Goal: Transaction & Acquisition: Purchase product/service

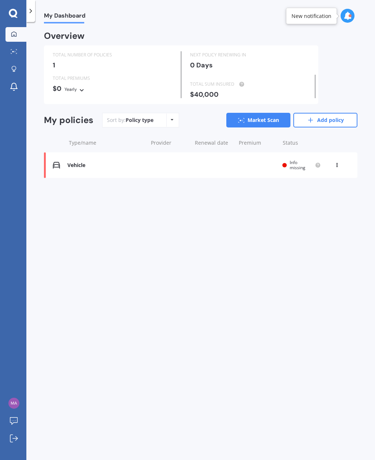
click at [166, 119] on div "Policy type Alphabetical Date added Renewing next" at bounding box center [171, 120] width 11 height 13
click at [204, 211] on div "My Dashboard Overview TOTAL NUMBER OF POLICIES 1 NEXT POLICY RENEWING [DATE] TO…" at bounding box center [200, 242] width 349 height 438
click at [92, 163] on div "Vehicle" at bounding box center [105, 165] width 77 height 6
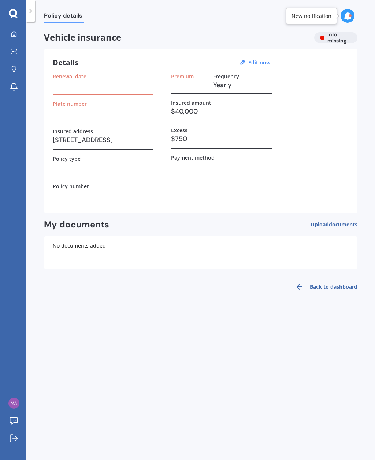
click at [262, 60] on u "Edit now" at bounding box center [259, 62] width 22 height 7
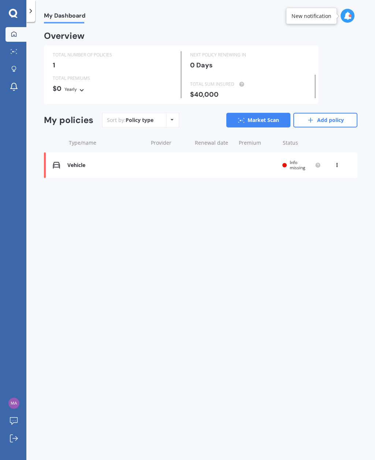
click at [13, 11] on icon at bounding box center [13, 14] width 9 height 10
click at [16, 13] on icon at bounding box center [13, 13] width 8 height 8
click at [19, 40] on link "My Dashboard" at bounding box center [15, 34] width 21 height 15
click at [16, 15] on icon at bounding box center [13, 13] width 8 height 8
click at [18, 67] on div at bounding box center [13, 69] width 11 height 7
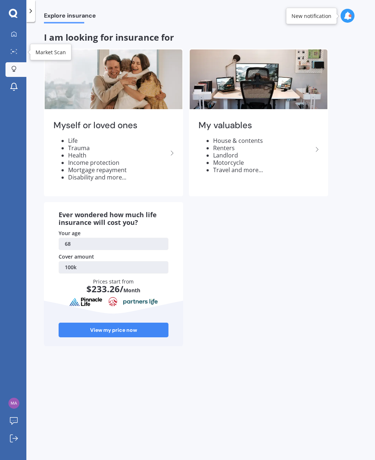
click at [16, 54] on div at bounding box center [13, 51] width 11 height 5
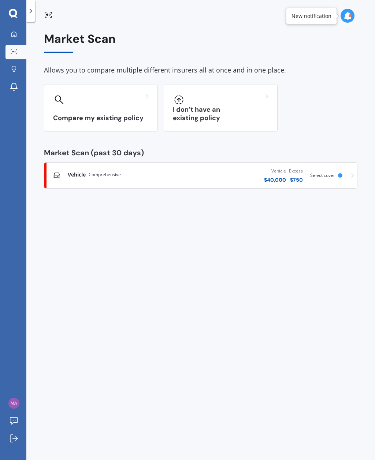
click at [250, 115] on h3 "I don’t have an existing policy" at bounding box center [221, 113] width 96 height 17
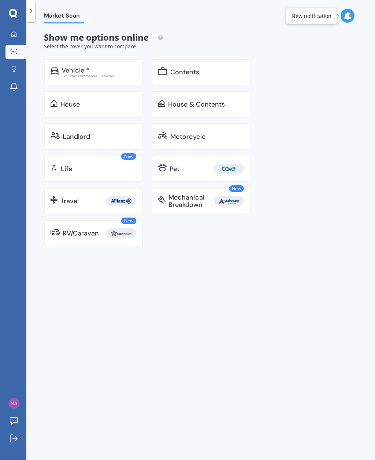
click at [114, 74] on div "Excludes commercial vehicles" at bounding box center [99, 76] width 75 height 4
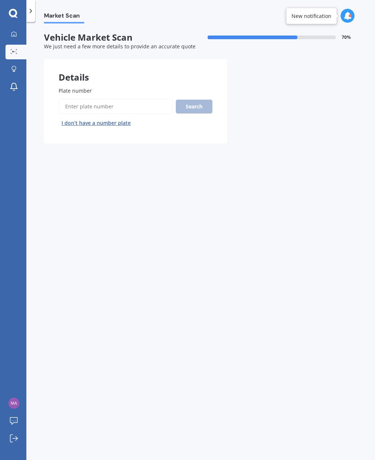
click at [113, 125] on button "I don’t have a number plate" at bounding box center [96, 123] width 75 height 12
select select "21"
select select "04"
select select "1957"
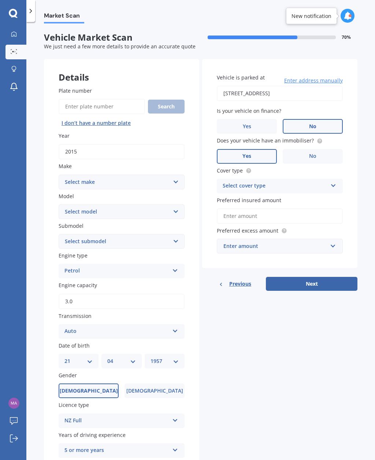
click at [100, 148] on input "2015" at bounding box center [122, 151] width 126 height 15
type input "2016"
click at [171, 177] on select "Select make AC ALFA ROMEO ASTON [PERSON_NAME] AUDI AUSTIN BEDFORD Bentley BMW B…" at bounding box center [122, 182] width 126 height 15
select select "PORSCHE"
click at [174, 210] on select "Select model 3400 S 718 911 928 935 964 965 968 986 993 996 997 Boxster Carrera…" at bounding box center [122, 211] width 126 height 15
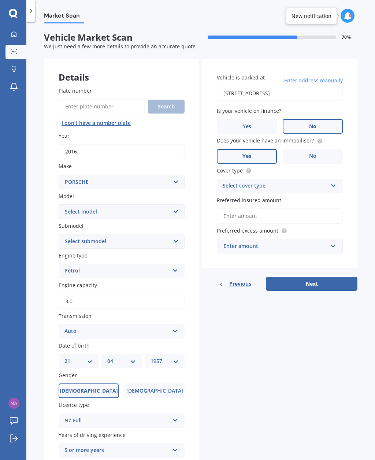
select select "CAYENNE"
click at [178, 237] on select "Select submodel (All) 3.0 diesel turbo GTS V8 S COUPE 2.9PT/4WD S e-Hybrid" at bounding box center [122, 241] width 126 height 15
select select "3.0 DIESEL TURBO"
click at [175, 267] on icon at bounding box center [175, 269] width 6 height 5
click at [90, 293] on div "Diesel" at bounding box center [121, 298] width 125 height 13
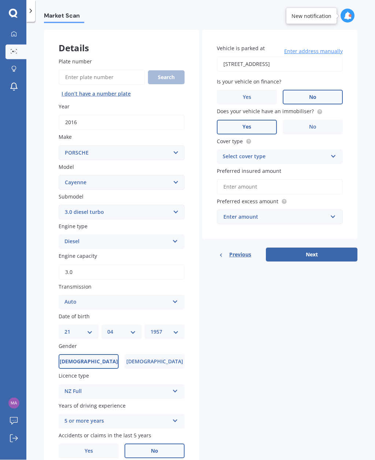
click at [334, 155] on icon at bounding box center [333, 155] width 6 height 5
click at [274, 171] on div "Comprehensive" at bounding box center [279, 171] width 125 height 13
click at [327, 168] on label "Preferred insured amount" at bounding box center [278, 171] width 123 height 8
click at [327, 179] on input "Preferred insured amount" at bounding box center [280, 186] width 126 height 15
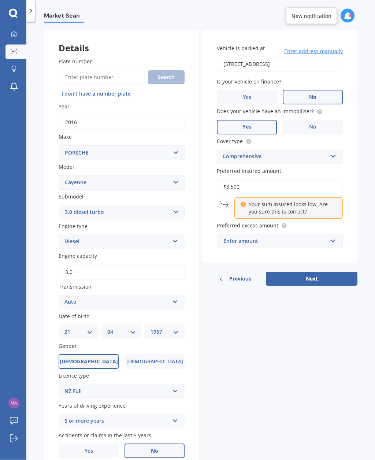
type input "$35,000"
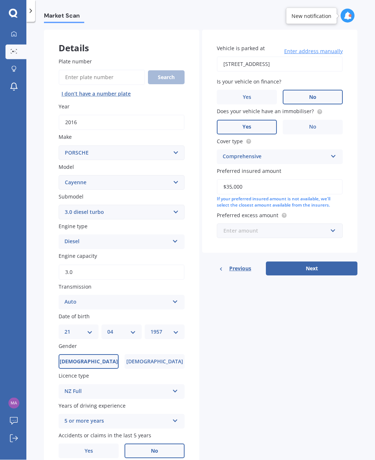
click at [335, 226] on input "text" at bounding box center [277, 231] width 119 height 14
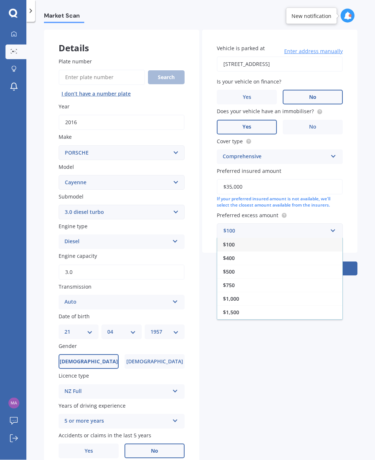
click at [258, 284] on div "$750" at bounding box center [279, 286] width 125 height 14
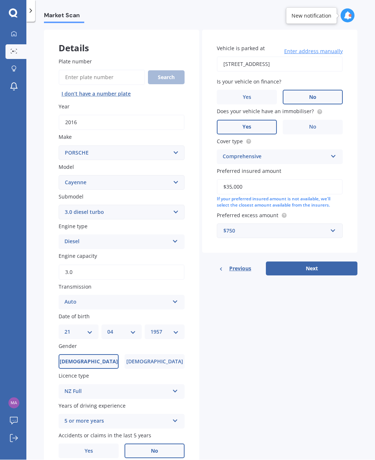
click at [318, 262] on button "Next" at bounding box center [312, 269] width 92 height 14
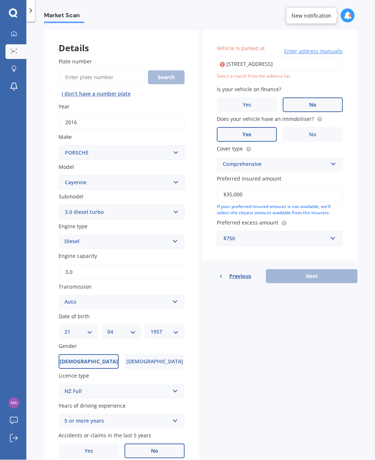
type input "[STREET_ADDRESS]"
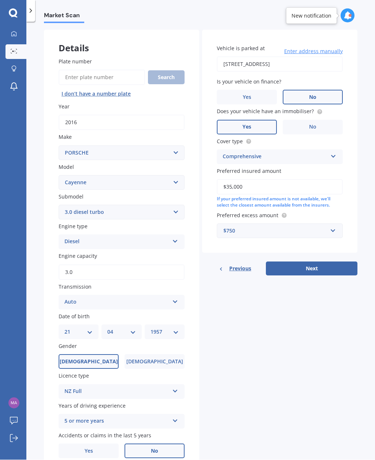
click at [318, 264] on button "Next" at bounding box center [312, 269] width 92 height 14
select select "21"
select select "04"
select select "1957"
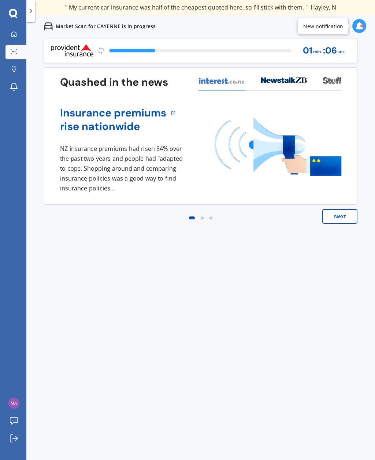
click at [361, 295] on div "Previous 80,000+ Kiwis have signed up to shop and save on insurance with us " H…" at bounding box center [200, 268] width 349 height 460
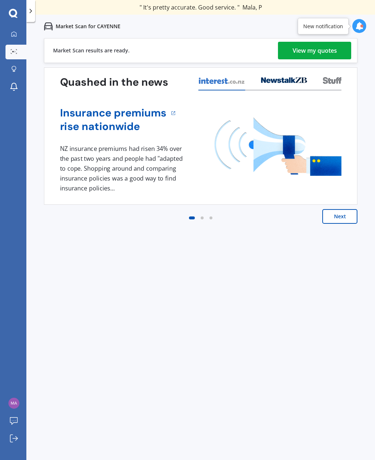
click at [311, 52] on div "View my quotes" at bounding box center [315, 51] width 44 height 18
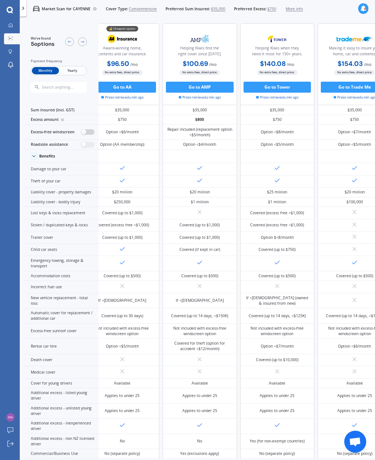
click at [87, 135] on label at bounding box center [88, 132] width 14 height 6
radio input "true"
